Goal: Find contact information: Find contact information

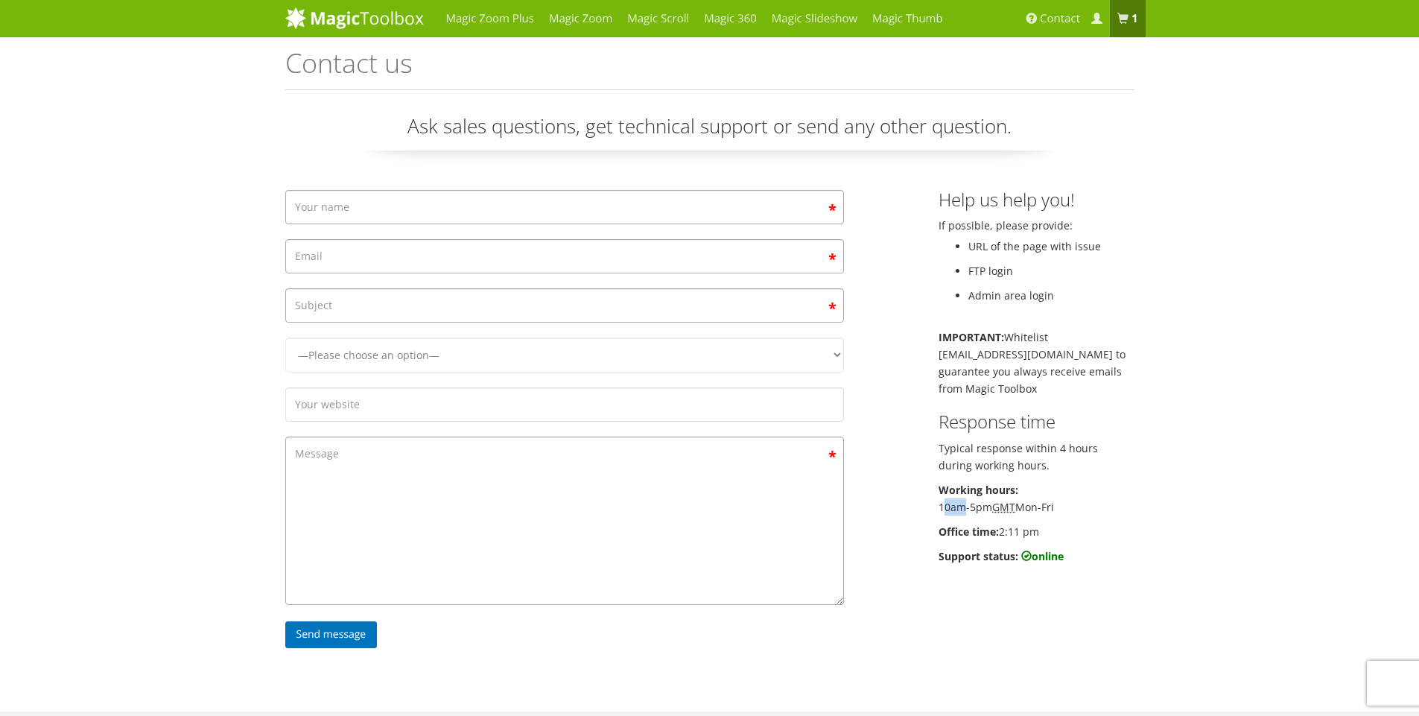
drag, startPoint x: 942, startPoint y: 507, endPoint x: 962, endPoint y: 507, distance: 19.4
click at [962, 507] on p "Working hours: 10am-5pm GMT Mon-Fri" at bounding box center [1037, 498] width 196 height 34
drag, startPoint x: 936, startPoint y: 506, endPoint x: 1018, endPoint y: 509, distance: 82.0
click at [1018, 509] on div "Help us help you! If possible, please provide: URL of the page with issue FTP l…" at bounding box center [1036, 381] width 218 height 382
copy p "10am-5pm GMT"
